Goal: Understand process/instructions

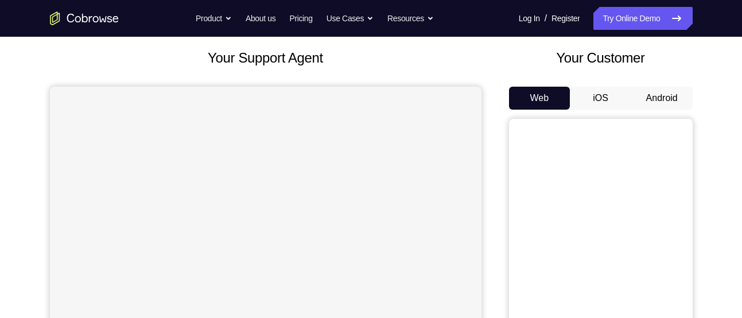
click at [665, 95] on button "Android" at bounding box center [661, 98] width 61 height 23
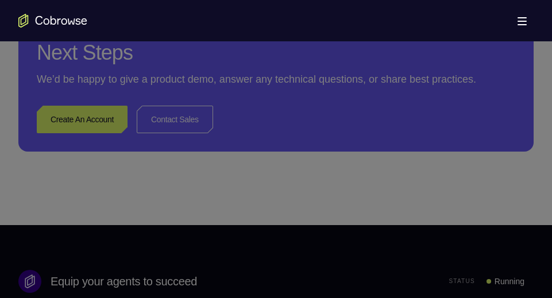
scroll to position [1048, 0]
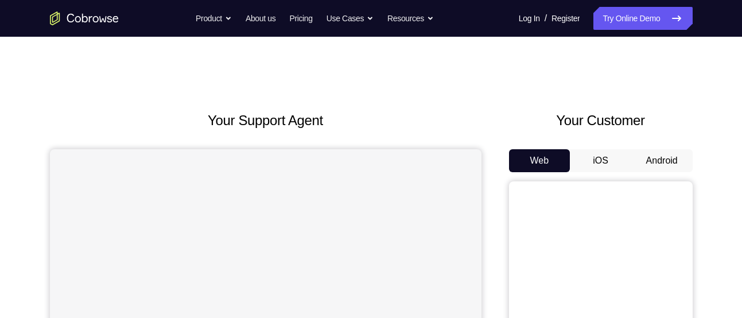
click at [656, 171] on button "Android" at bounding box center [661, 160] width 61 height 23
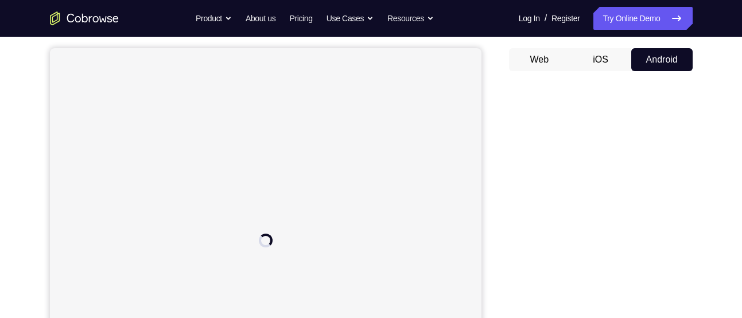
scroll to position [99, 0]
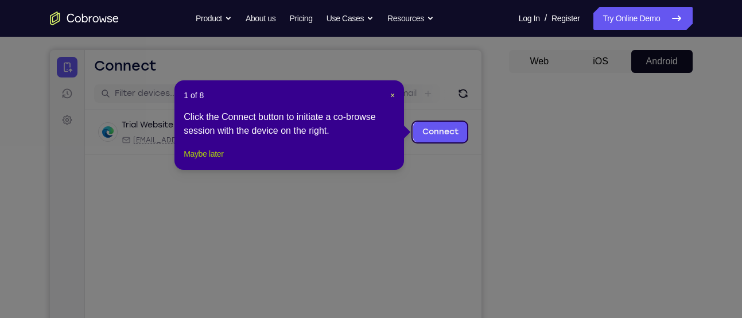
click at [192, 161] on button "Maybe later" at bounding box center [204, 154] width 40 height 14
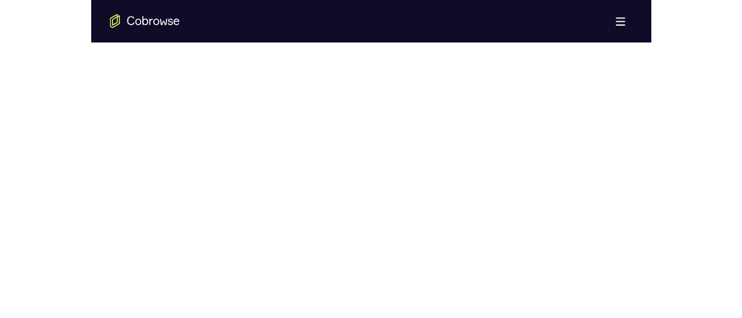
scroll to position [651, 0]
